Goal: Information Seeking & Learning: Learn about a topic

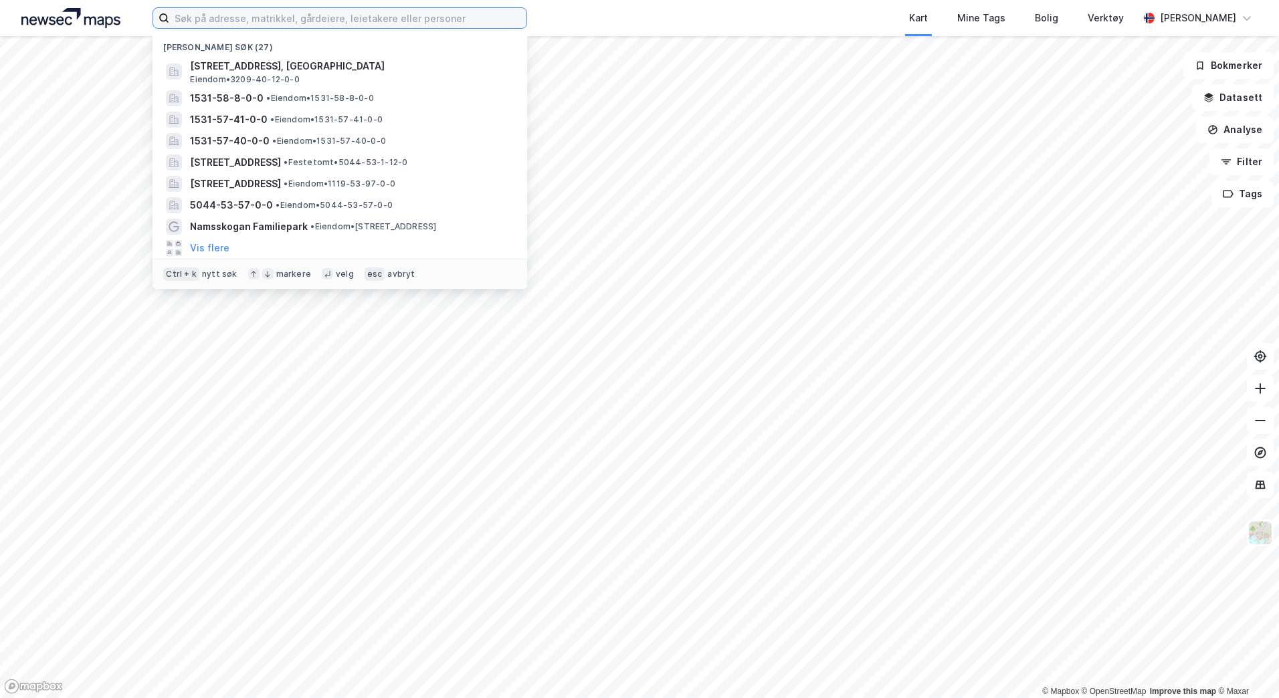
click at [275, 18] on input at bounding box center [347, 18] width 357 height 20
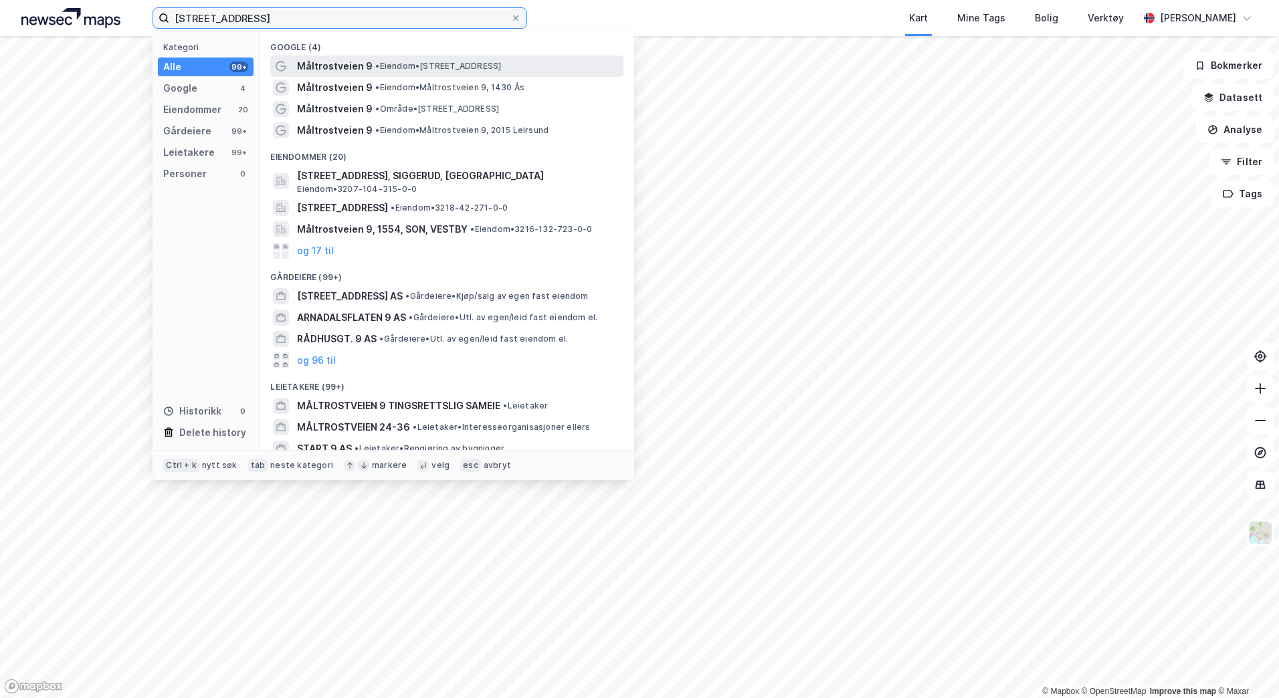
type input "[STREET_ADDRESS]"
click at [355, 72] on span "Måltrostveien 9" at bounding box center [335, 66] width 76 height 16
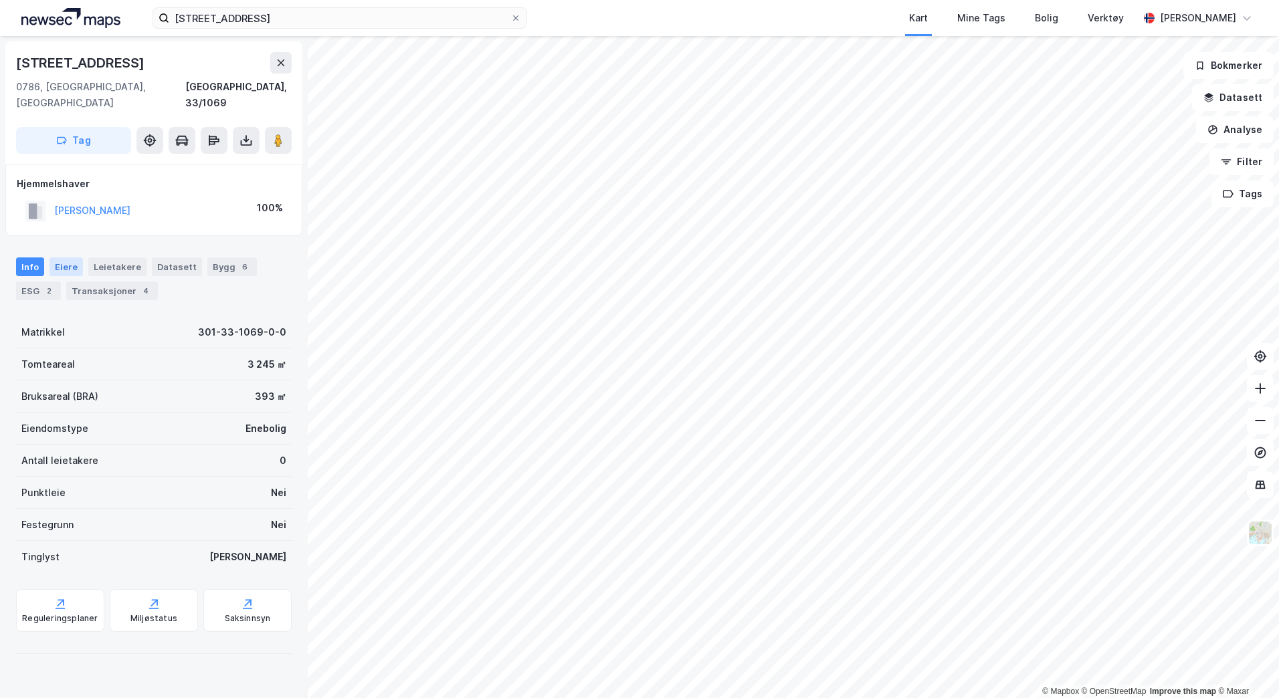
click at [75, 258] on div "Eiere" at bounding box center [66, 267] width 33 height 19
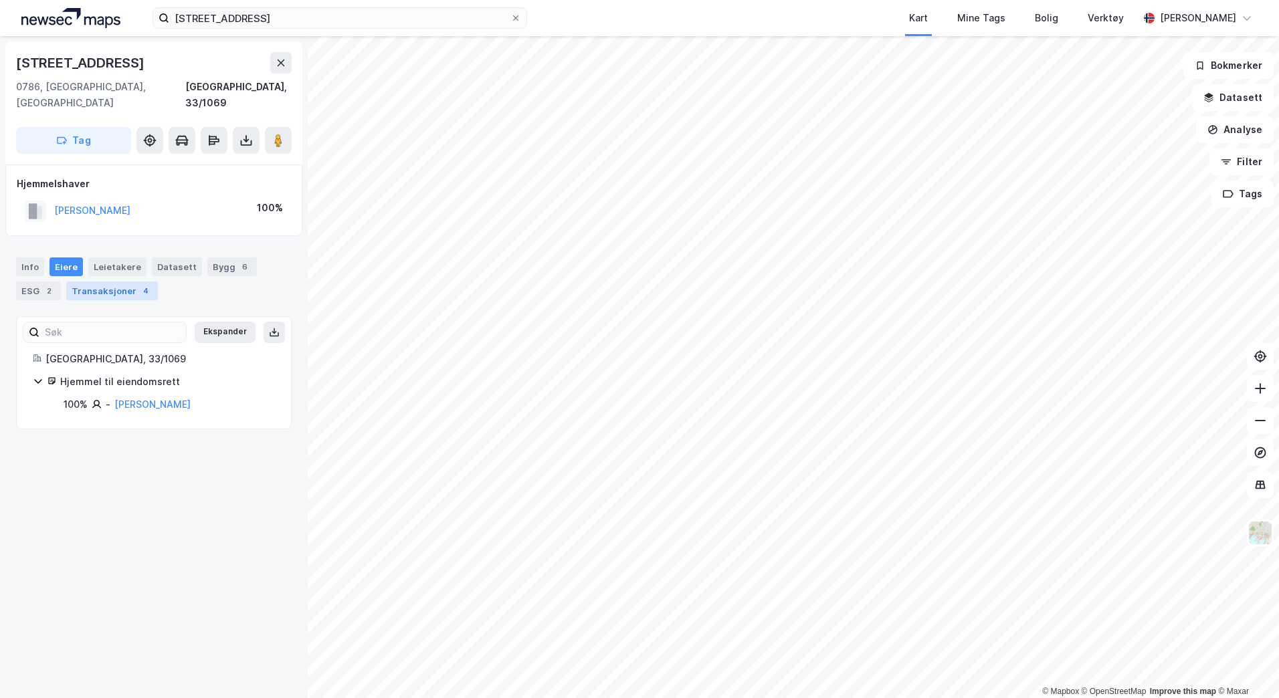
click at [91, 282] on div "Transaksjoner 4" at bounding box center [112, 291] width 92 height 19
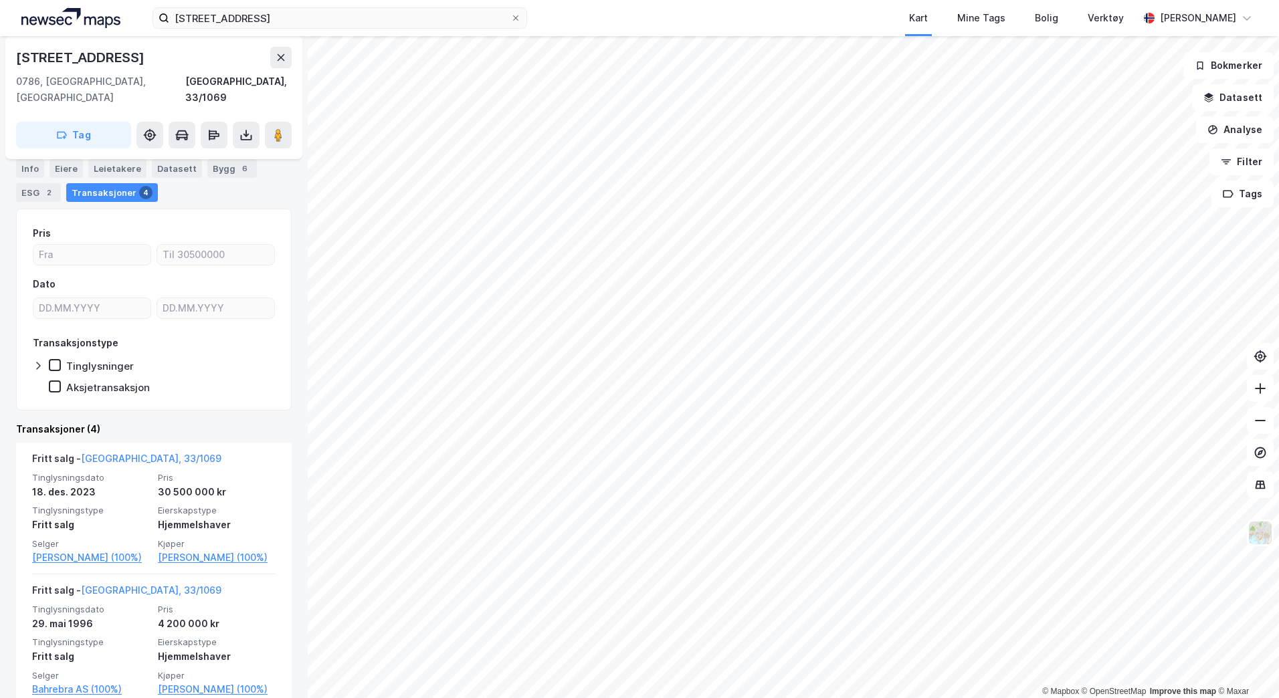
scroll to position [41, 0]
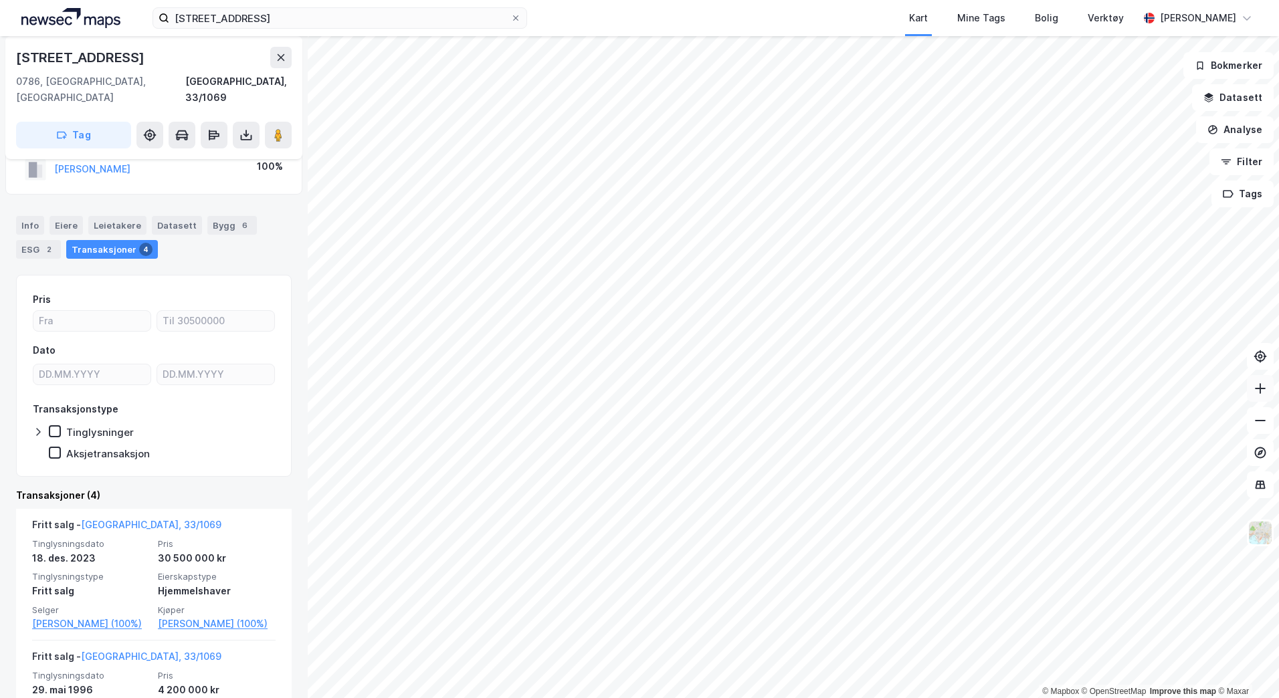
click at [1257, 395] on button at bounding box center [1260, 388] width 27 height 27
click at [1257, 395] on icon at bounding box center [1260, 388] width 13 height 13
click at [42, 243] on div "2" at bounding box center [48, 249] width 13 height 13
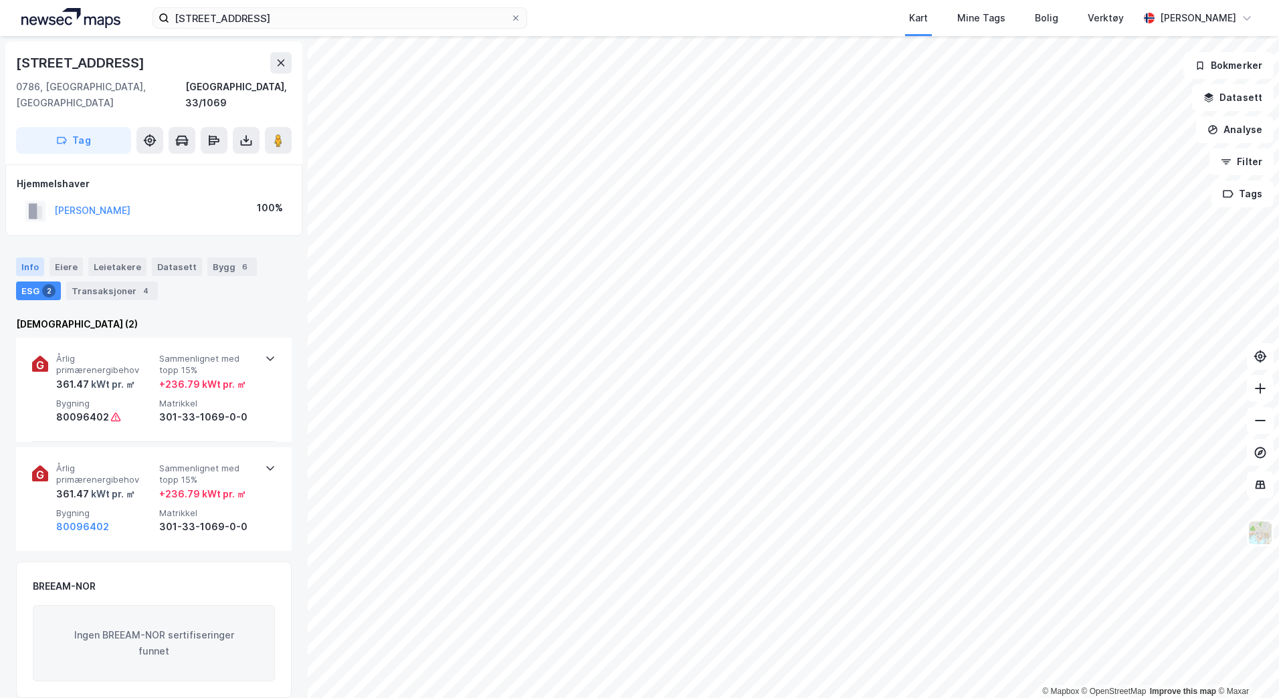
click at [35, 258] on div "Info" at bounding box center [30, 267] width 28 height 19
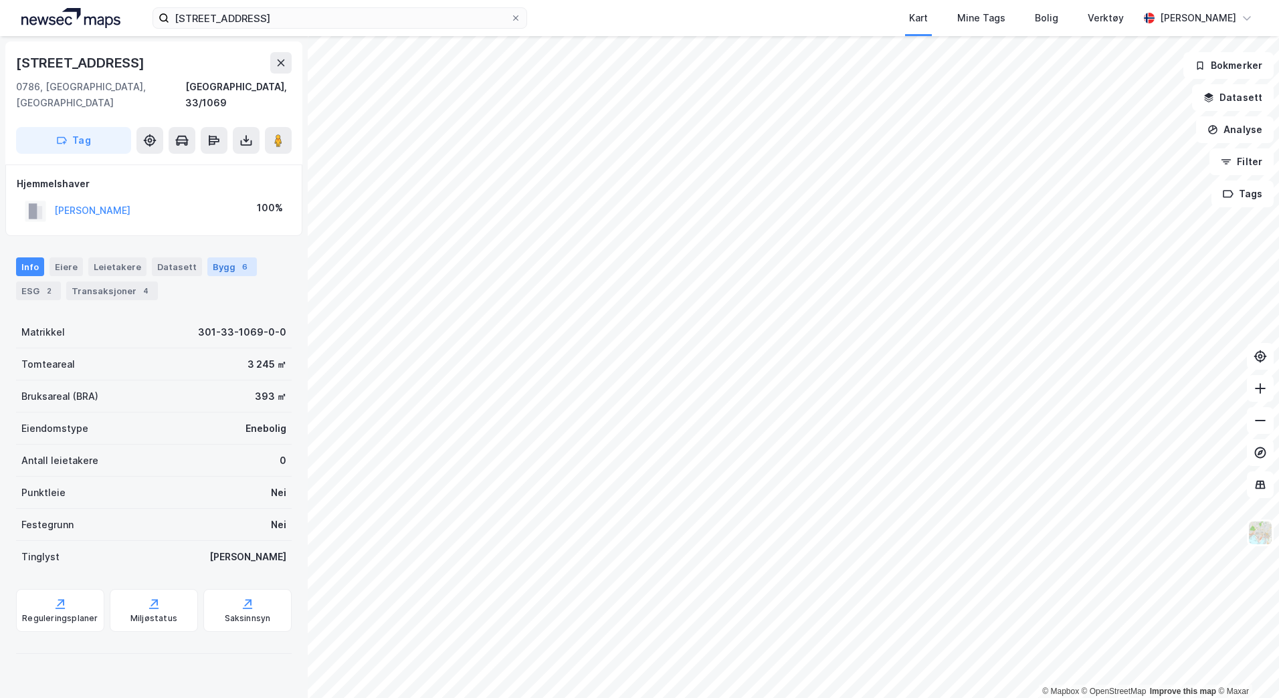
click at [211, 258] on div "Bygg 6" at bounding box center [232, 267] width 50 height 19
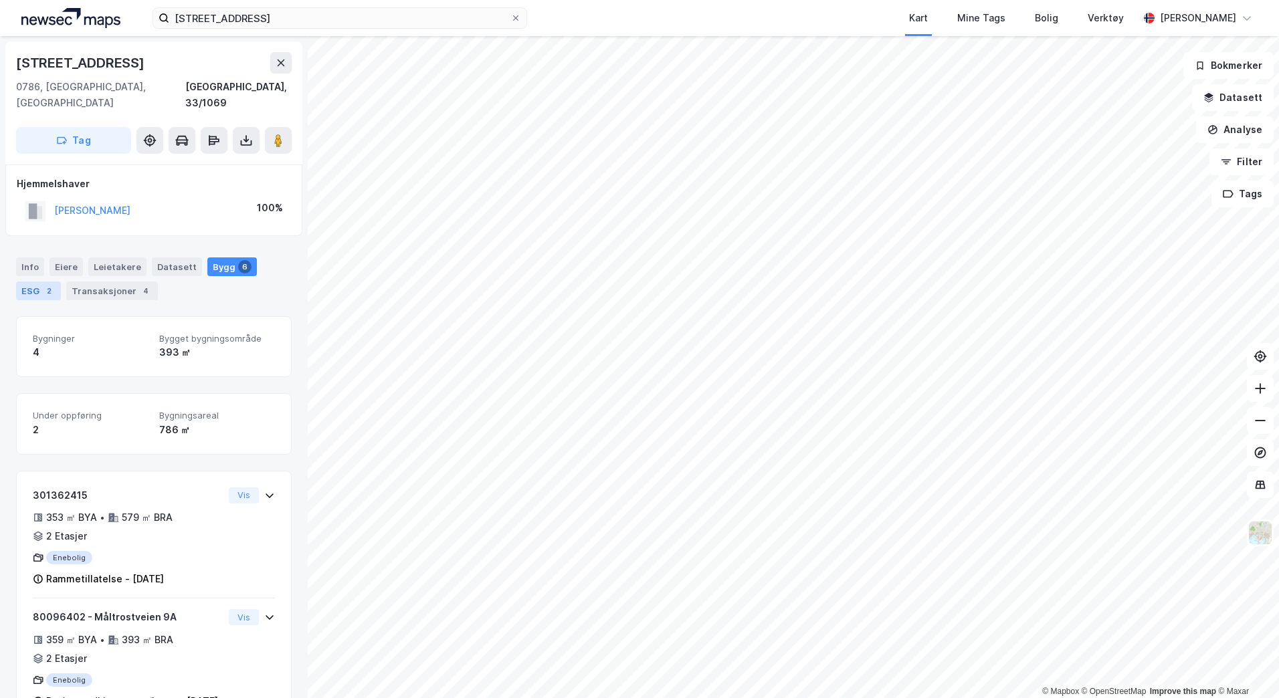
click at [31, 282] on div "ESG 2" at bounding box center [38, 291] width 45 height 19
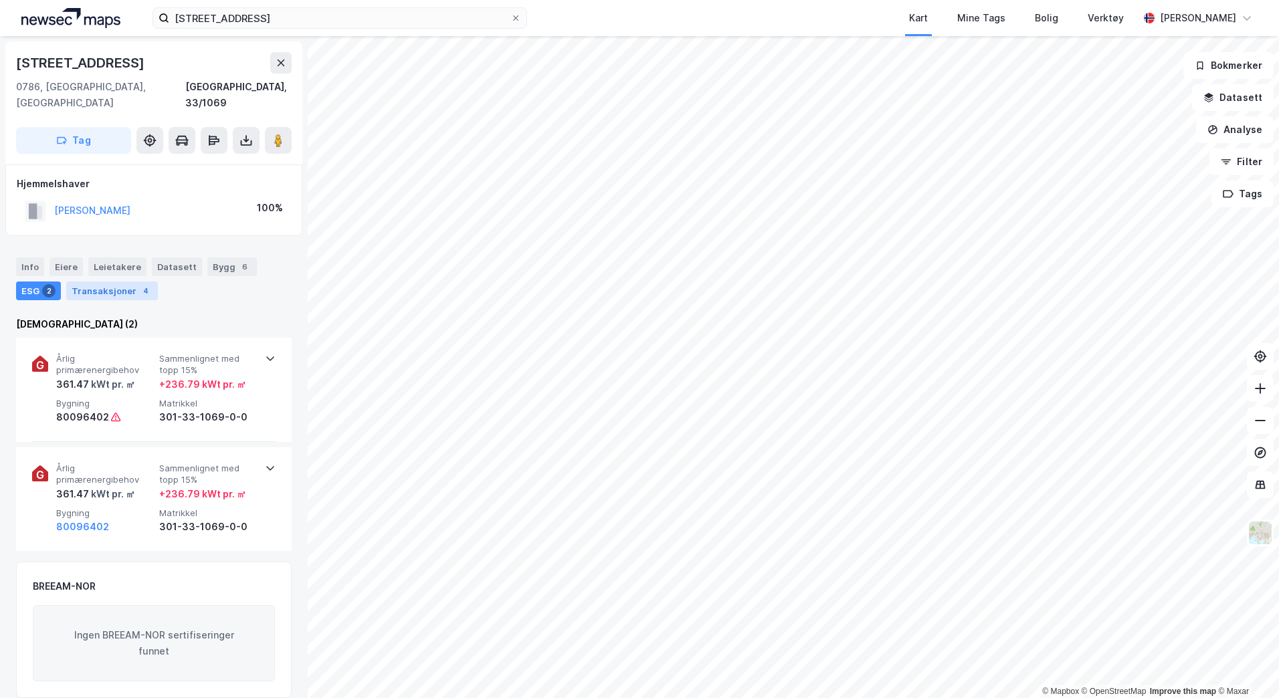
click at [92, 282] on div "Transaksjoner 4" at bounding box center [112, 291] width 92 height 19
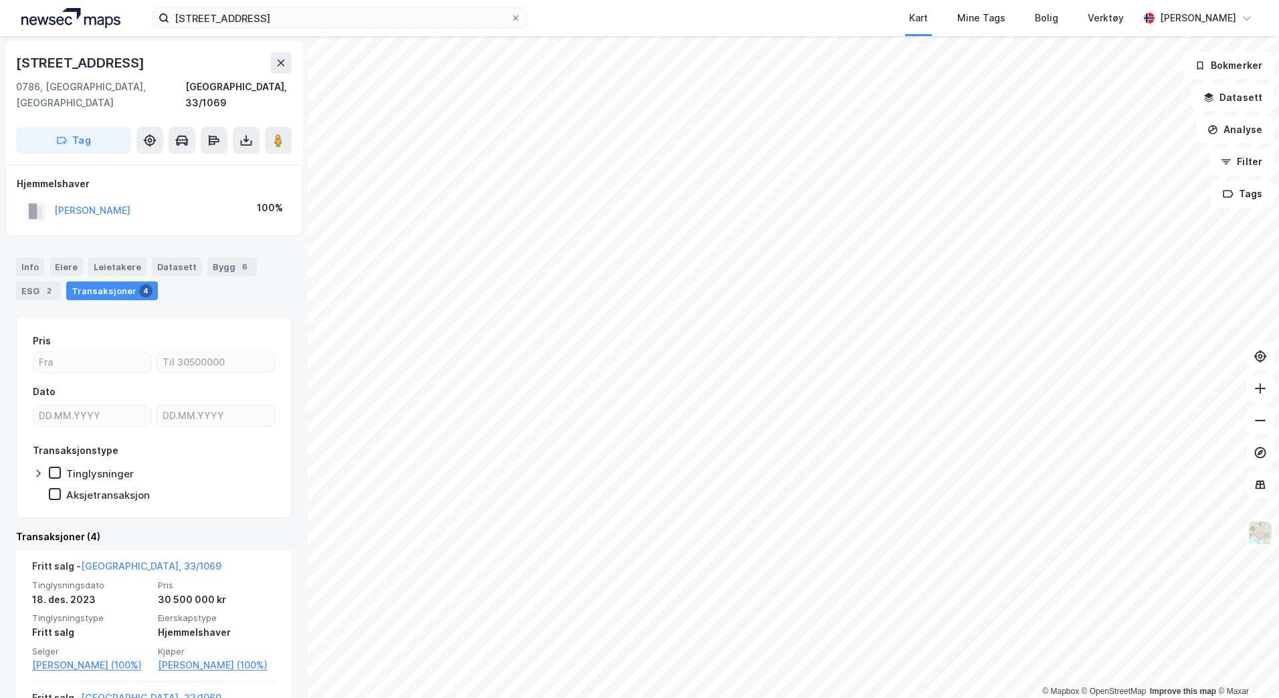
click at [832, 6] on div "måltrostveien 9 Kart Mine Tags Bolig Verktøy [PERSON_NAME] © Mapbox © OpenStree…" at bounding box center [639, 349] width 1279 height 698
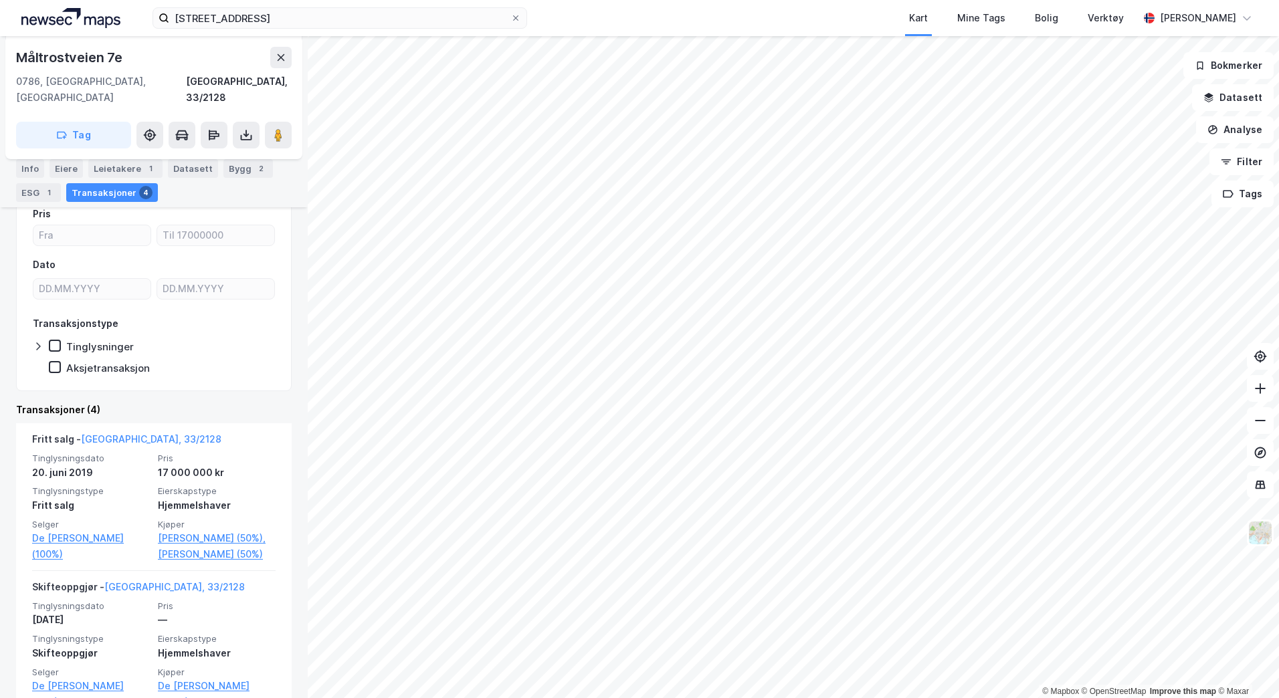
scroll to position [134, 0]
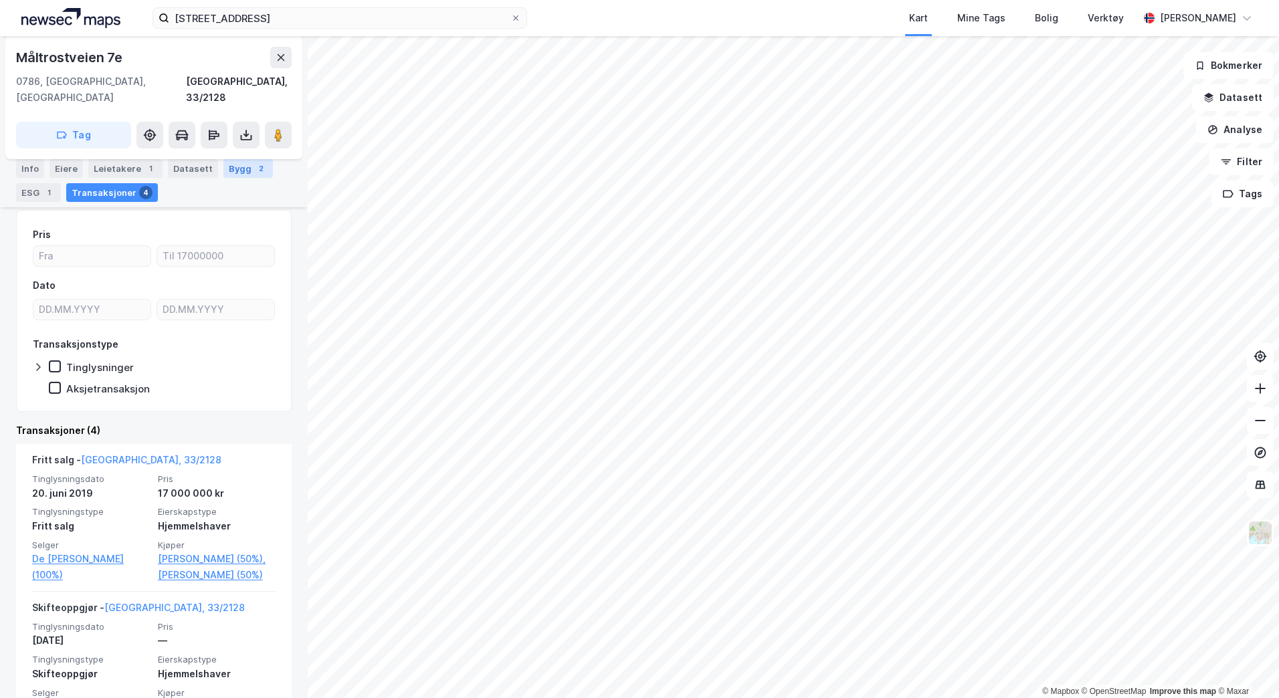
click at [223, 170] on div "Bygg 2" at bounding box center [248, 168] width 50 height 19
